Goal: Information Seeking & Learning: Check status

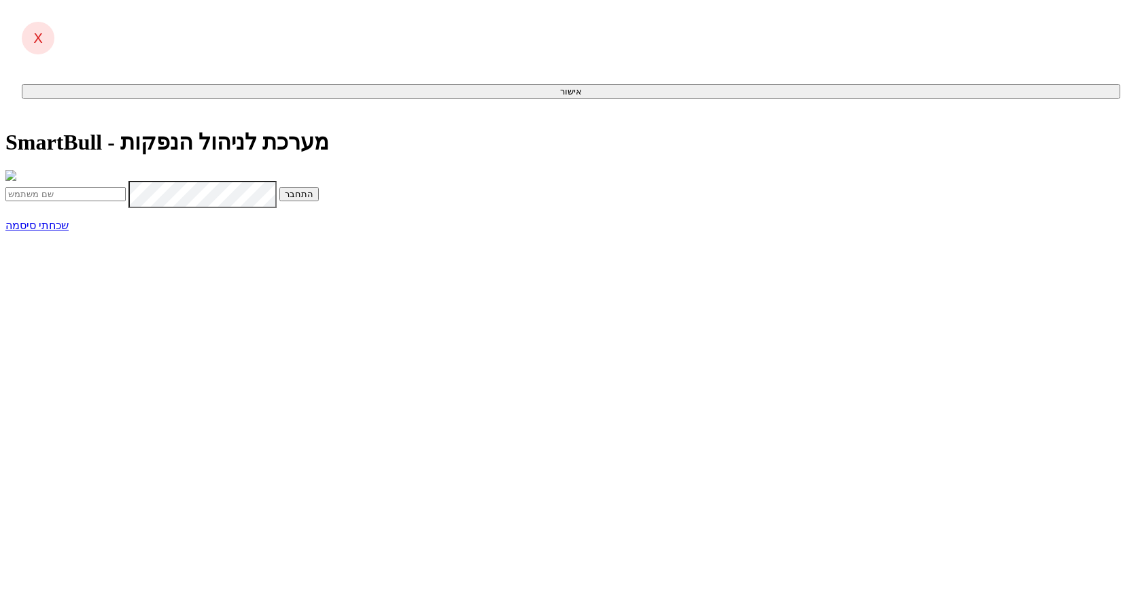
type input "[EMAIL_ADDRESS][DOMAIN_NAME]"
click at [319, 201] on button "התחבר" at bounding box center [298, 194] width 39 height 14
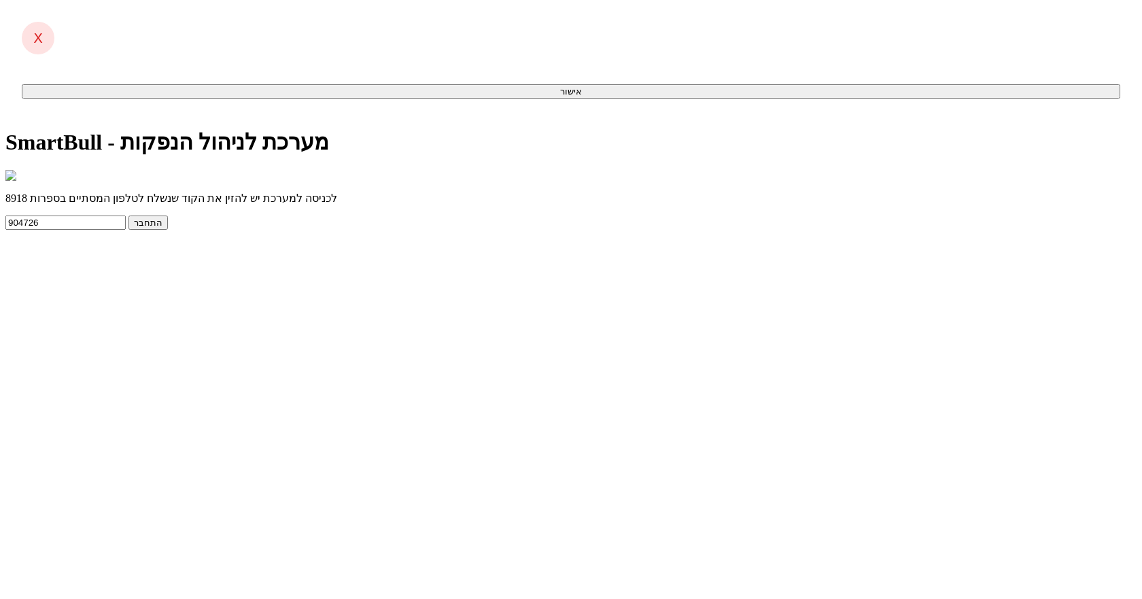
type input "904726"
click at [128, 215] on button "התחבר" at bounding box center [147, 222] width 39 height 14
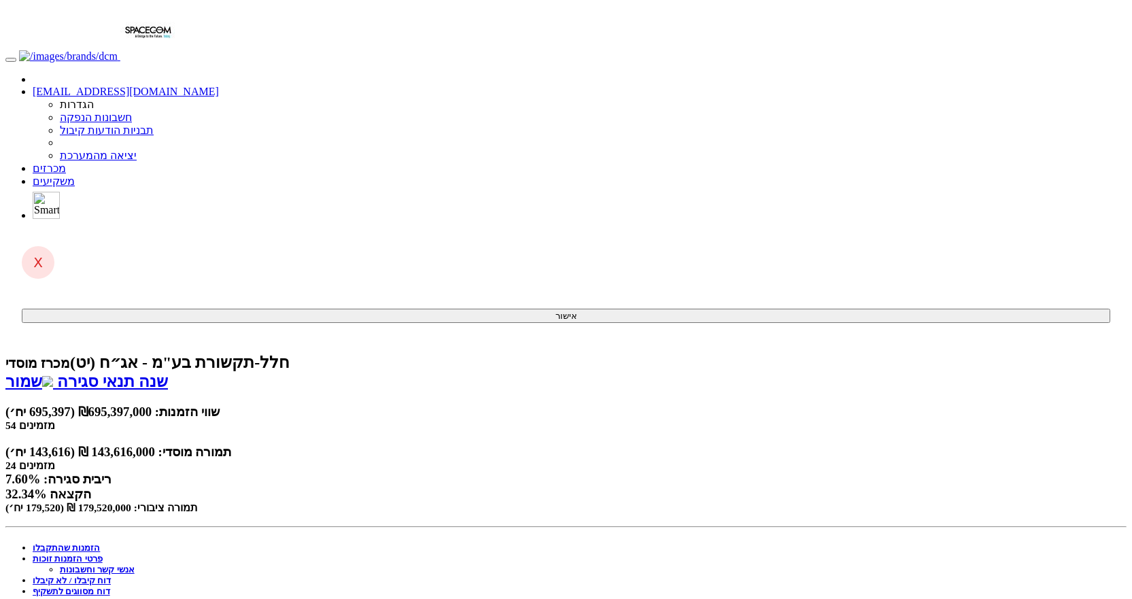
click at [100, 542] on link "הזמנות שהתקבלו" at bounding box center [66, 547] width 67 height 10
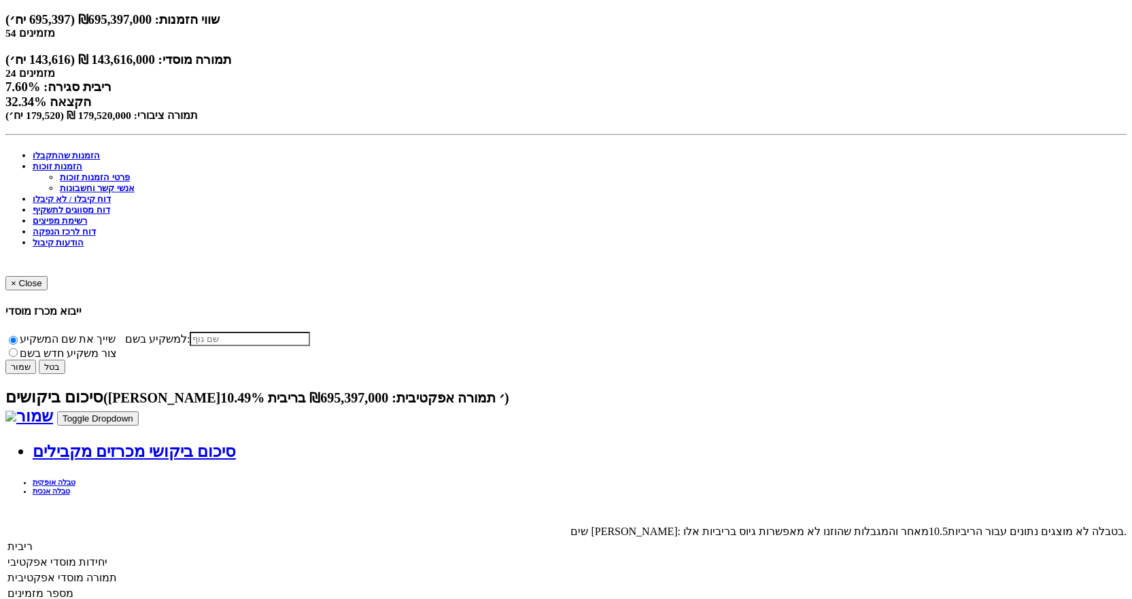
scroll to position [544, 0]
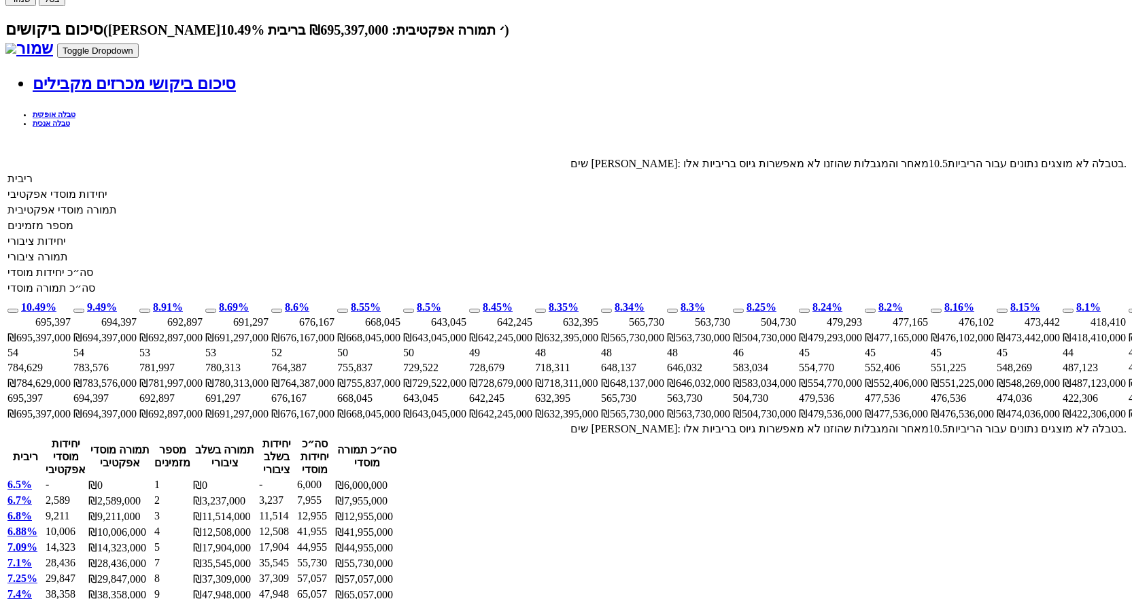
scroll to position [612, 0]
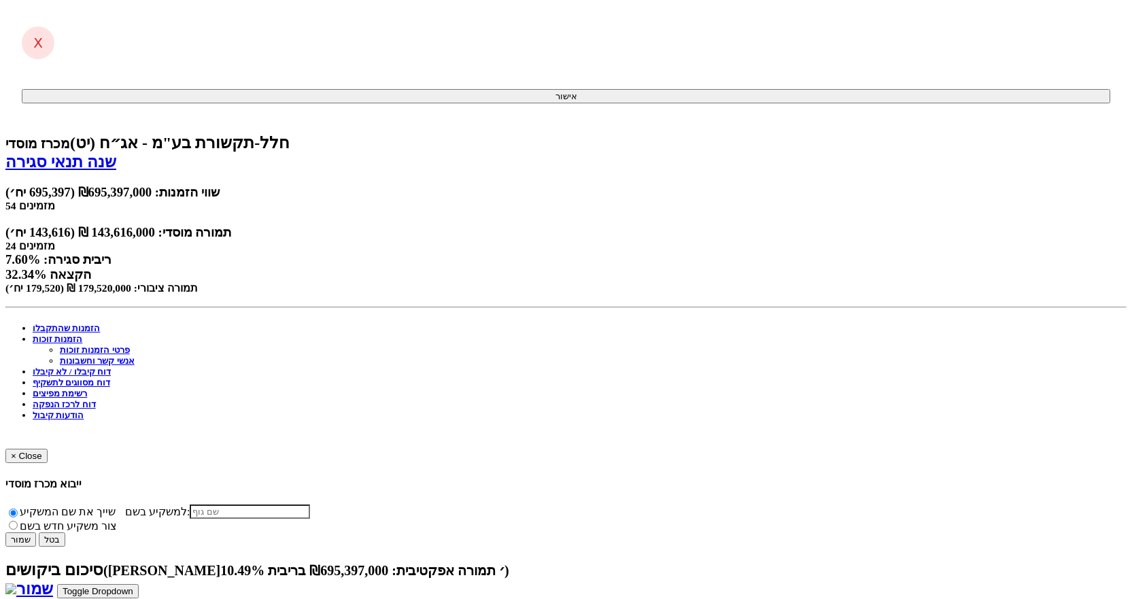
scroll to position [476, 0]
